Goal: Information Seeking & Learning: Learn about a topic

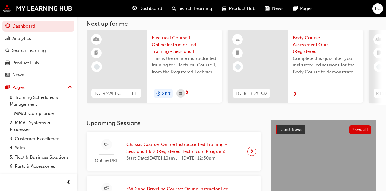
scroll to position [27, 0]
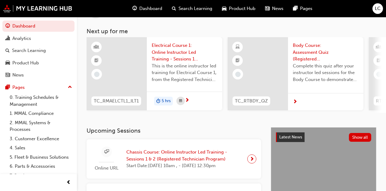
click at [49, 52] on div "Search Learning" at bounding box center [38, 51] width 66 height 8
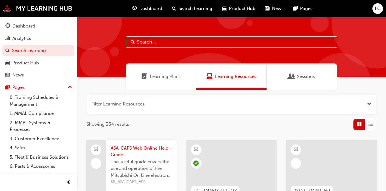
click at [162, 79] on span "Learning Plans" at bounding box center [165, 76] width 31 height 7
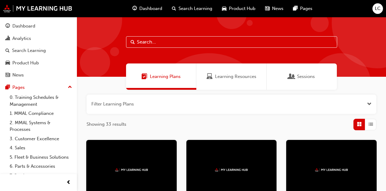
click at [367, 107] on span "Open the filter" at bounding box center [369, 104] width 5 height 7
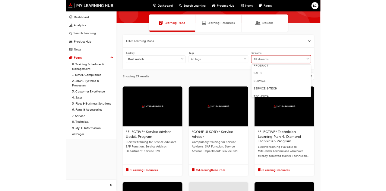
scroll to position [46, 0]
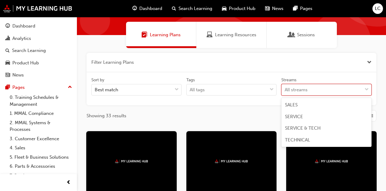
click at [305, 137] on span "TECHNICAL" at bounding box center [297, 139] width 25 height 5
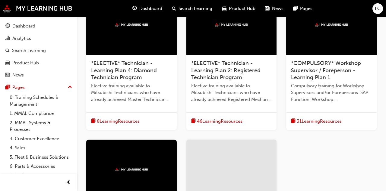
scroll to position [173, 0]
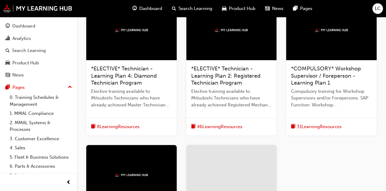
click at [228, 80] on span "*ELECTIVE* Technician - Learning Plan 2: Registered Technician Program" at bounding box center [225, 75] width 69 height 21
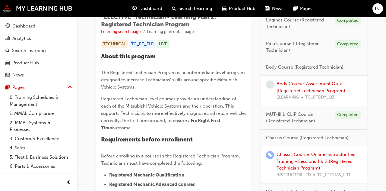
scroll to position [114, 0]
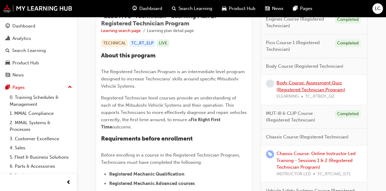
click at [330, 88] on link "Body Course: Assessment Quiz (Registered Technician Program)" at bounding box center [311, 86] width 69 height 12
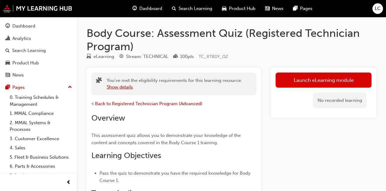
click at [122, 87] on button "Show details" at bounding box center [120, 87] width 26 height 7
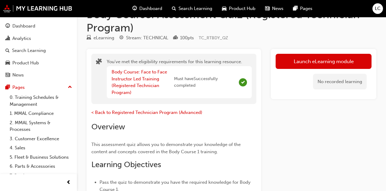
scroll to position [20, 0]
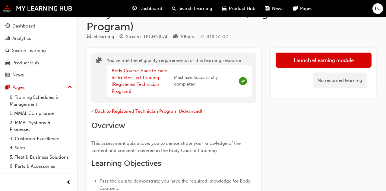
click at [325, 60] on link "Launch eLearning module" at bounding box center [324, 60] width 96 height 15
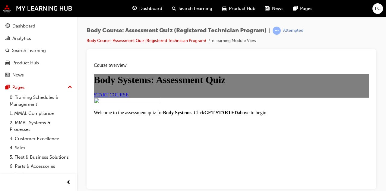
click at [129, 97] on span "START COURSE" at bounding box center [111, 94] width 35 height 5
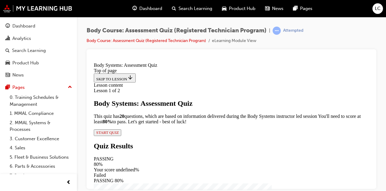
scroll to position [98, 0]
click at [119, 134] on span "START QUIZ" at bounding box center [107, 132] width 23 height 5
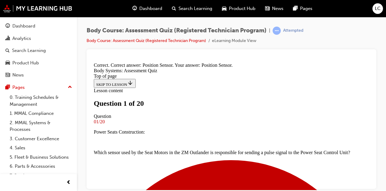
scroll to position [104, 0]
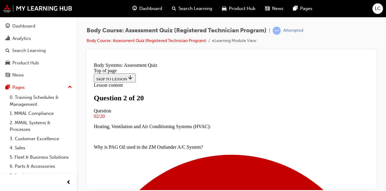
scroll to position [121, 0]
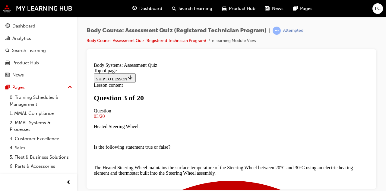
scroll to position [174, 0]
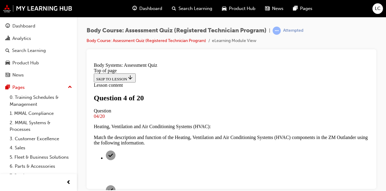
scroll to position [197, 0]
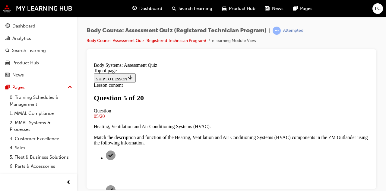
scroll to position [145, 0]
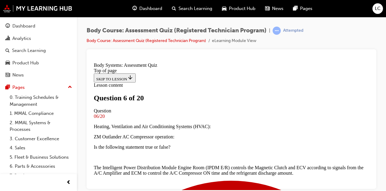
scroll to position [119, 0]
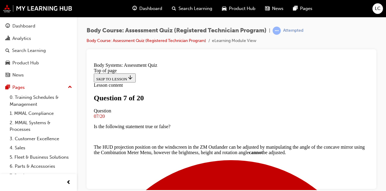
scroll to position [126, 0]
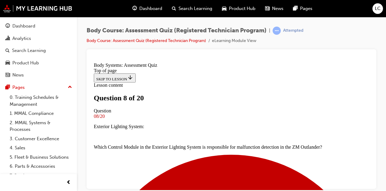
scroll to position [95, 0]
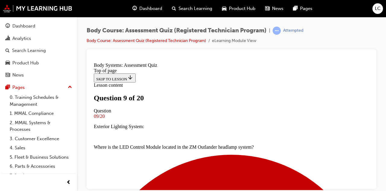
scroll to position [148, 0]
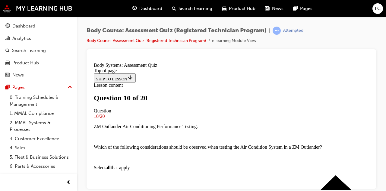
scroll to position [167, 0]
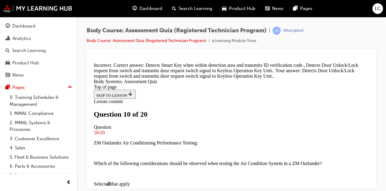
scroll to position [257, 0]
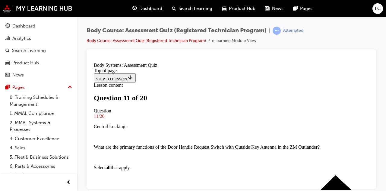
scroll to position [135, 0]
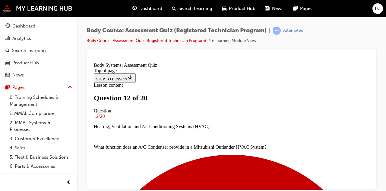
scroll to position [120, 0]
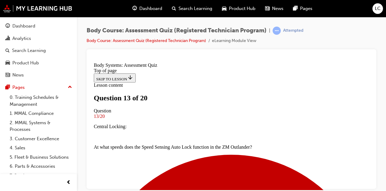
scroll to position [137, 0]
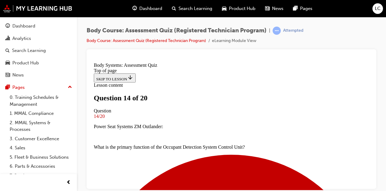
scroll to position [122, 0]
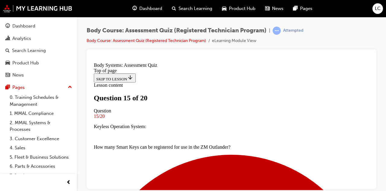
scroll to position [129, 0]
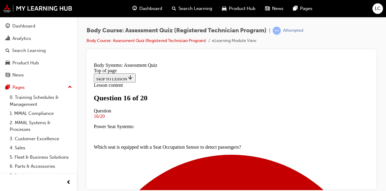
scroll to position [109, 0]
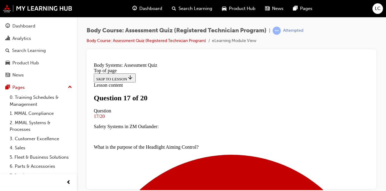
scroll to position [119, 0]
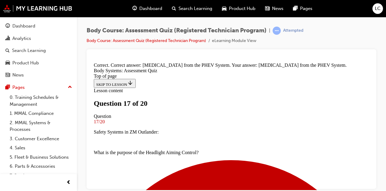
scroll to position [206, 0]
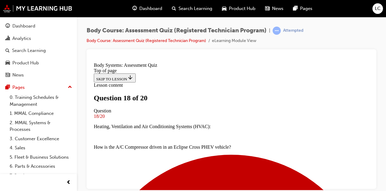
scroll to position [182, 0]
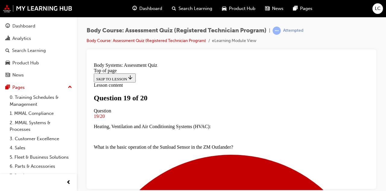
scroll to position [155, 0]
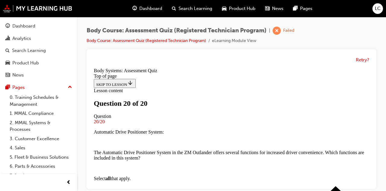
scroll to position [179, 0]
click at [362, 60] on button "Retry?" at bounding box center [362, 59] width 13 height 7
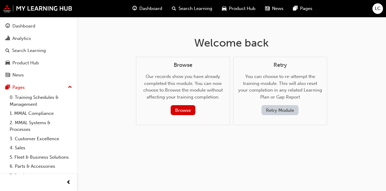
click at [287, 113] on button "Retry Module" at bounding box center [280, 110] width 37 height 10
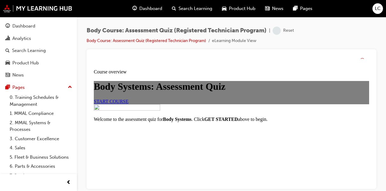
scroll to position [0, 0]
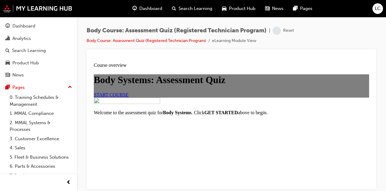
click at [129, 97] on link "START COURSE" at bounding box center [111, 94] width 35 height 5
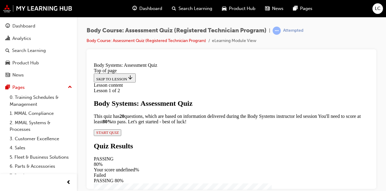
click at [119, 134] on span "START QUIZ" at bounding box center [107, 132] width 23 height 5
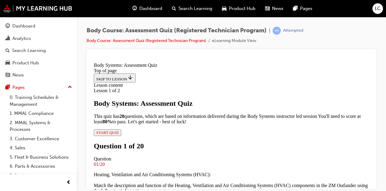
scroll to position [160, 0]
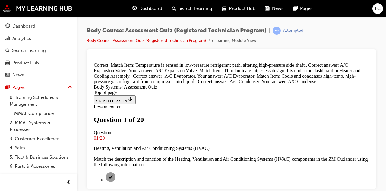
scroll to position [127, 0]
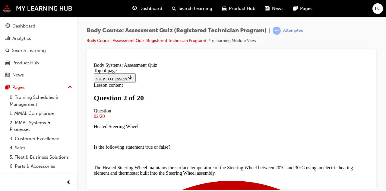
scroll to position [150, 0]
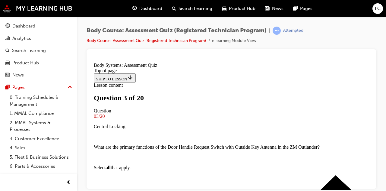
scroll to position [95, 0]
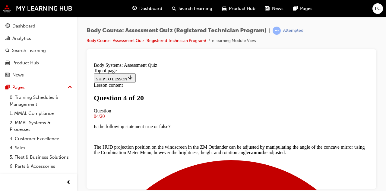
scroll to position [145, 0]
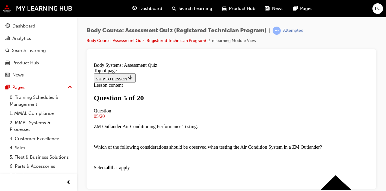
scroll to position [170, 0]
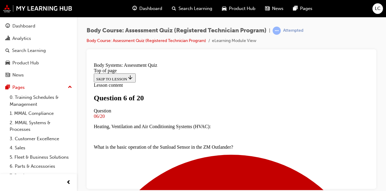
scroll to position [147, 0]
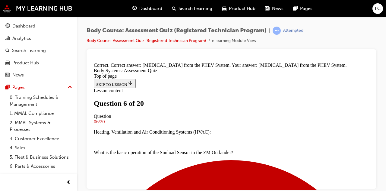
scroll to position [206, 0]
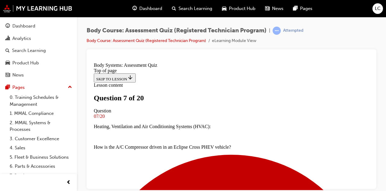
scroll to position [118, 0]
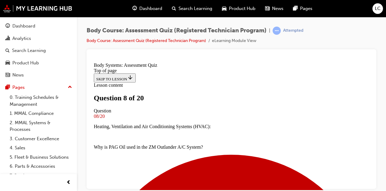
scroll to position [128, 0]
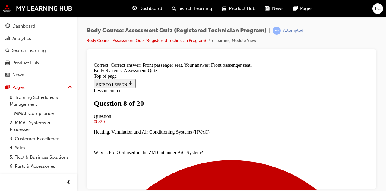
scroll to position [200, 0]
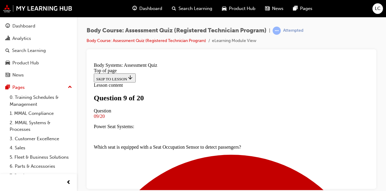
scroll to position [174, 0]
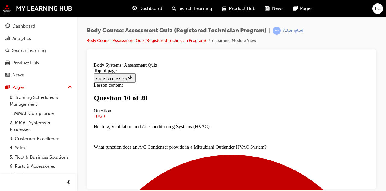
scroll to position [121, 0]
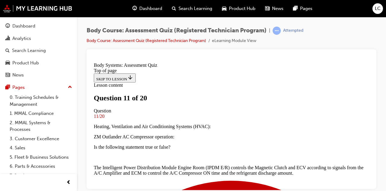
scroll to position [196, 0]
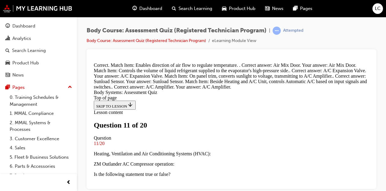
scroll to position [292, 0]
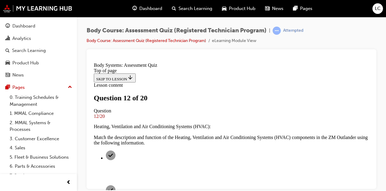
scroll to position [104, 0]
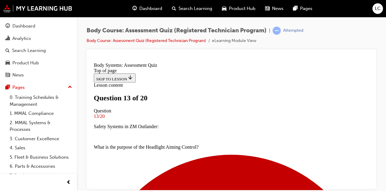
scroll to position [117, 0]
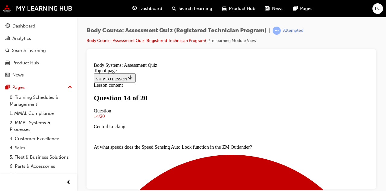
scroll to position [133, 0]
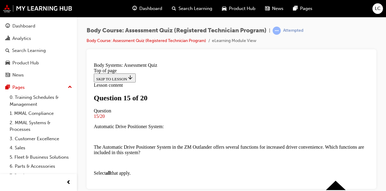
scroll to position [135, 0]
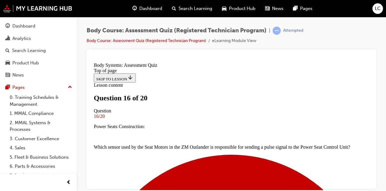
scroll to position [152, 0]
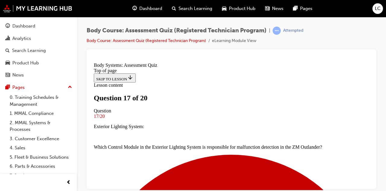
scroll to position [124, 0]
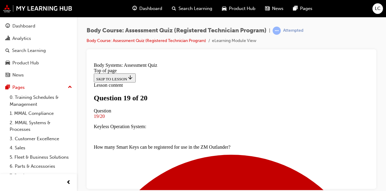
scroll to position [127, 0]
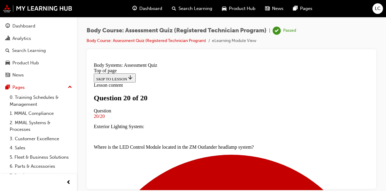
scroll to position [178, 0]
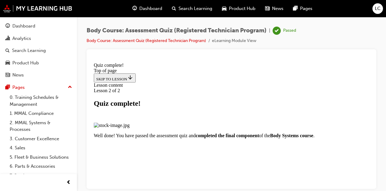
scroll to position [119, 0]
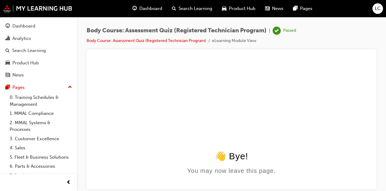
scroll to position [0, 0]
click at [23, 29] on div "Dashboard" at bounding box center [23, 26] width 23 height 7
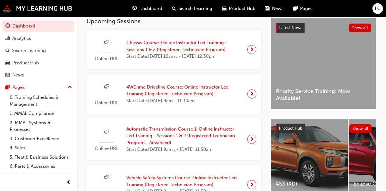
scroll to position [126, 0]
